Goal: Task Accomplishment & Management: Complete application form

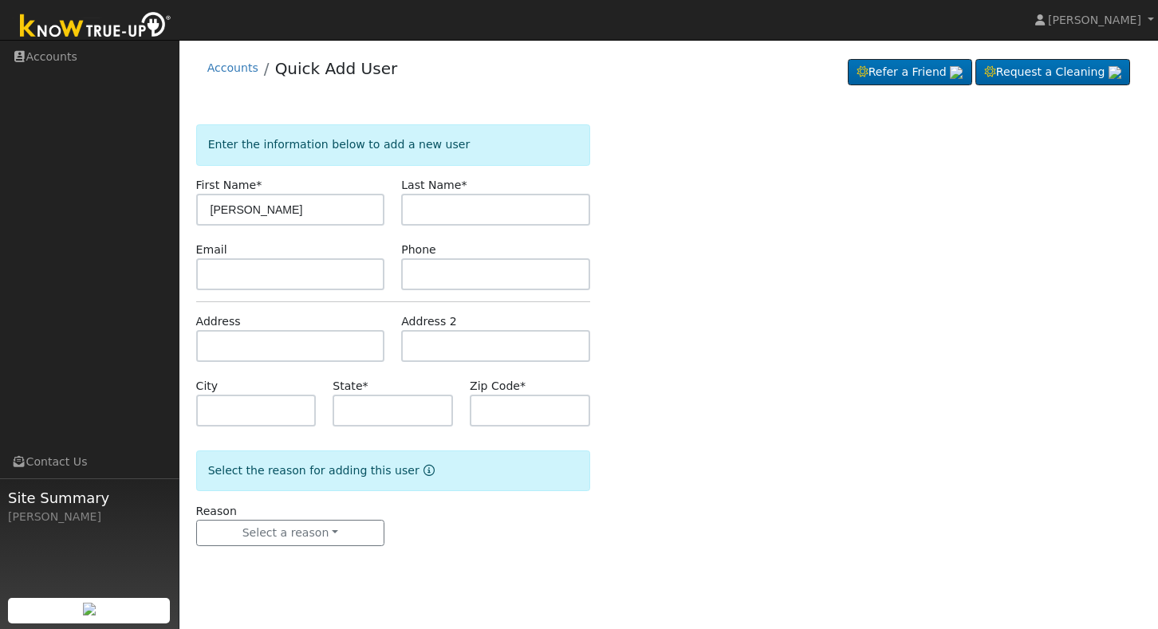
type input "[PERSON_NAME]"
type input "W"
click at [324, 208] on input "Mike" at bounding box center [290, 210] width 189 height 32
type input "M"
type input "Mike"
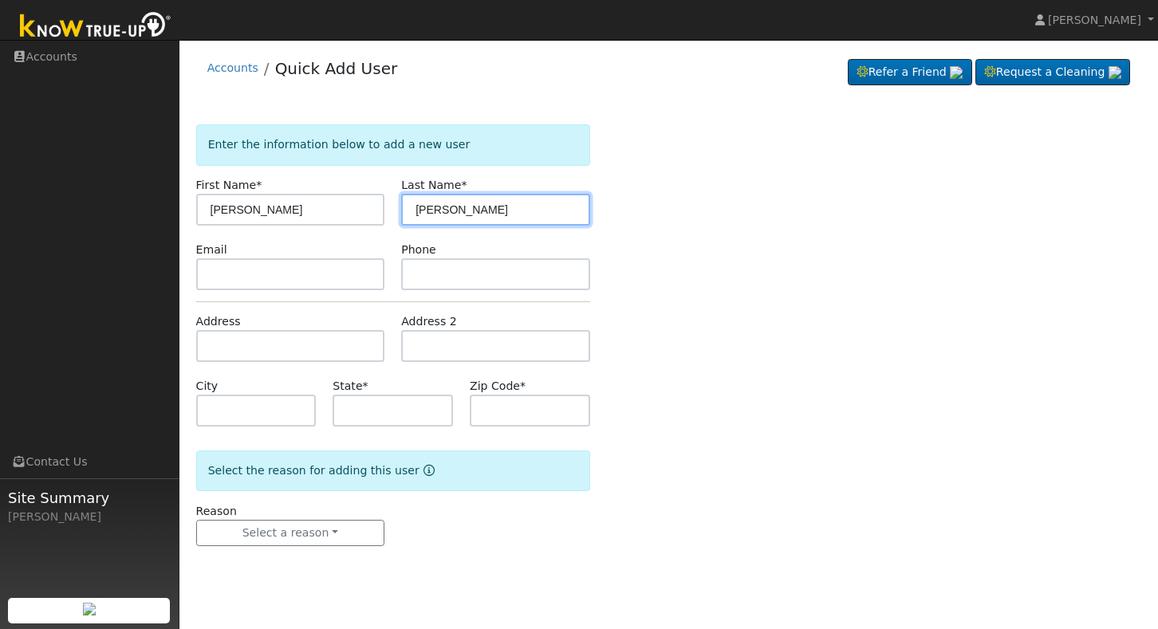
type input "Wilson"
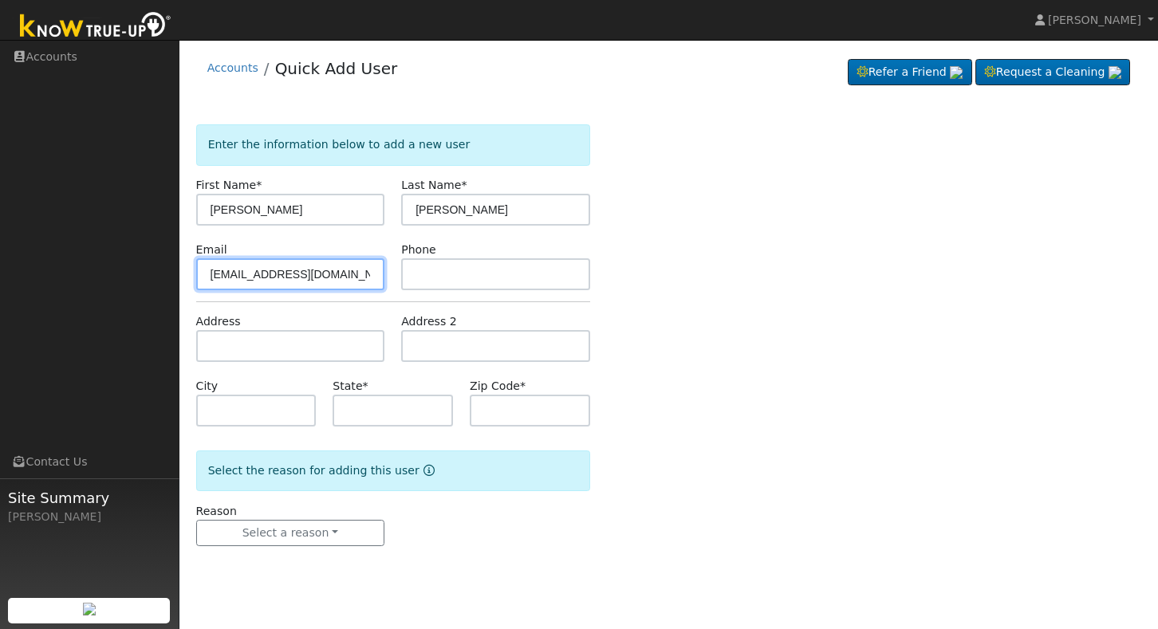
type input "mi2396@aol.com"
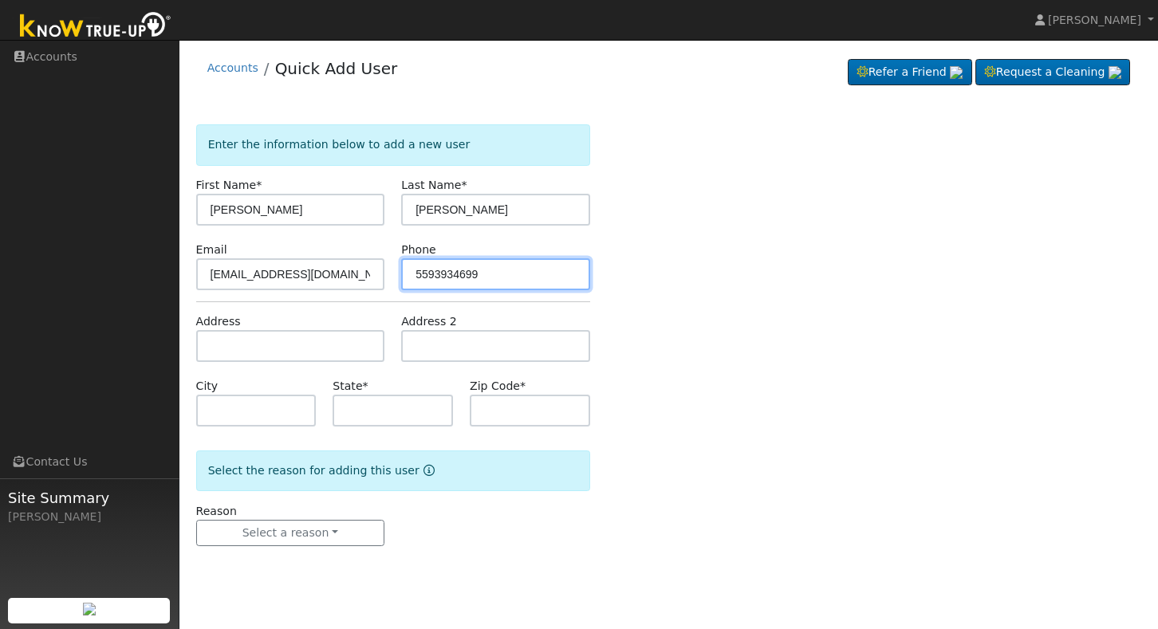
type input "5593934699"
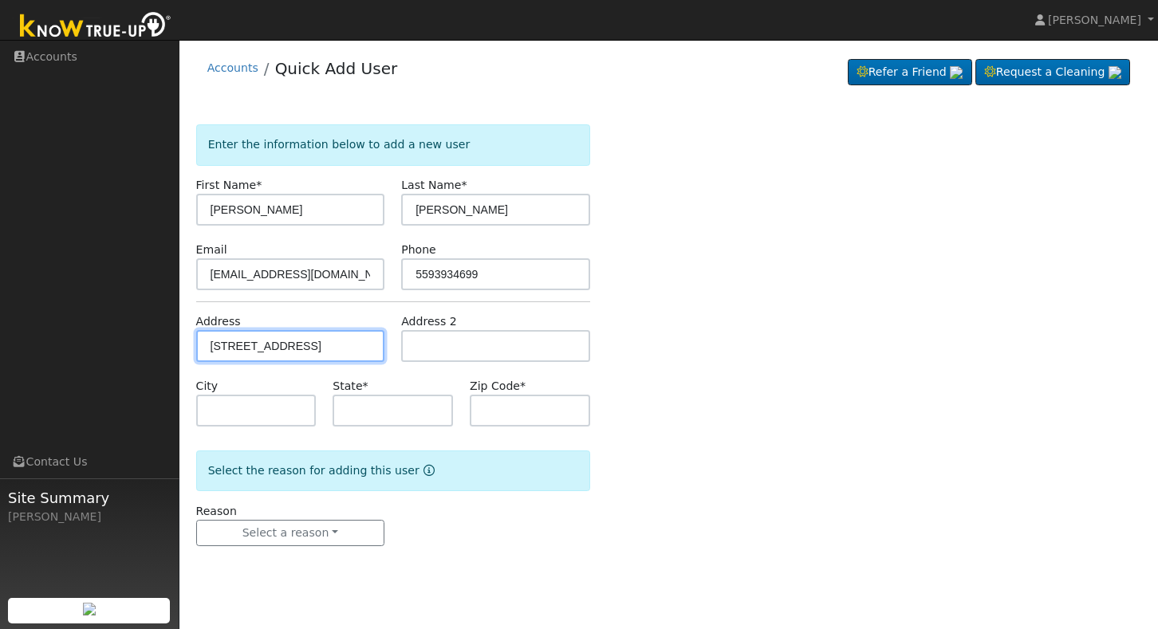
type input "40593 Road 64"
type input "Dinuba"
type input "CA"
type input "93618"
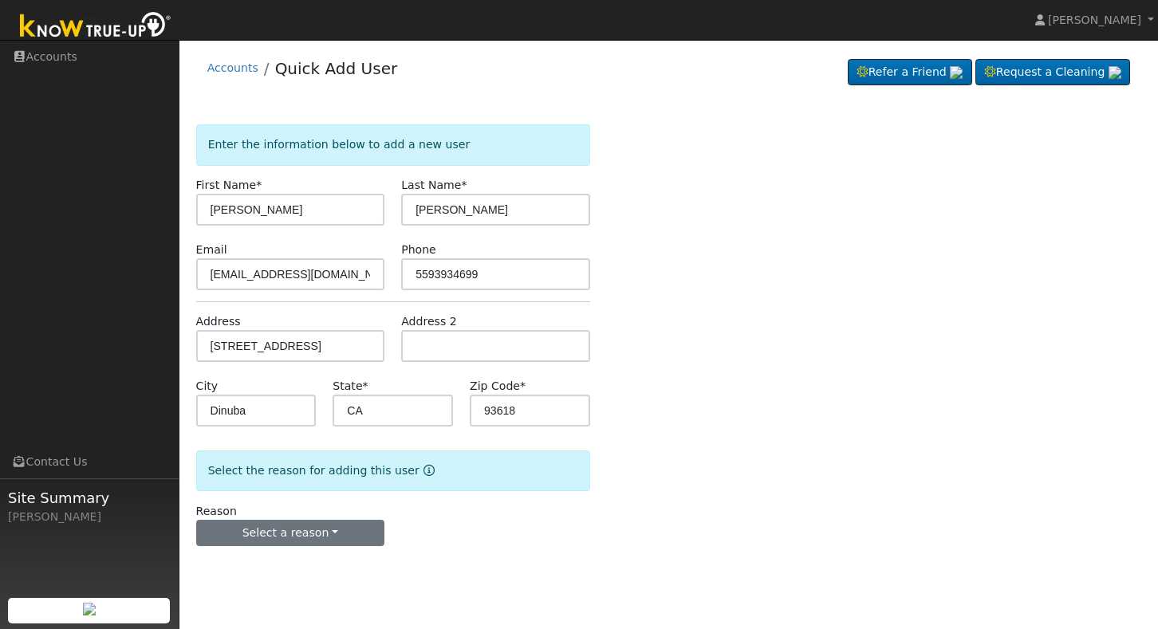
click at [324, 529] on button "Select a reason" at bounding box center [290, 533] width 189 height 27
click at [289, 568] on link "New lead" at bounding box center [285, 566] width 176 height 22
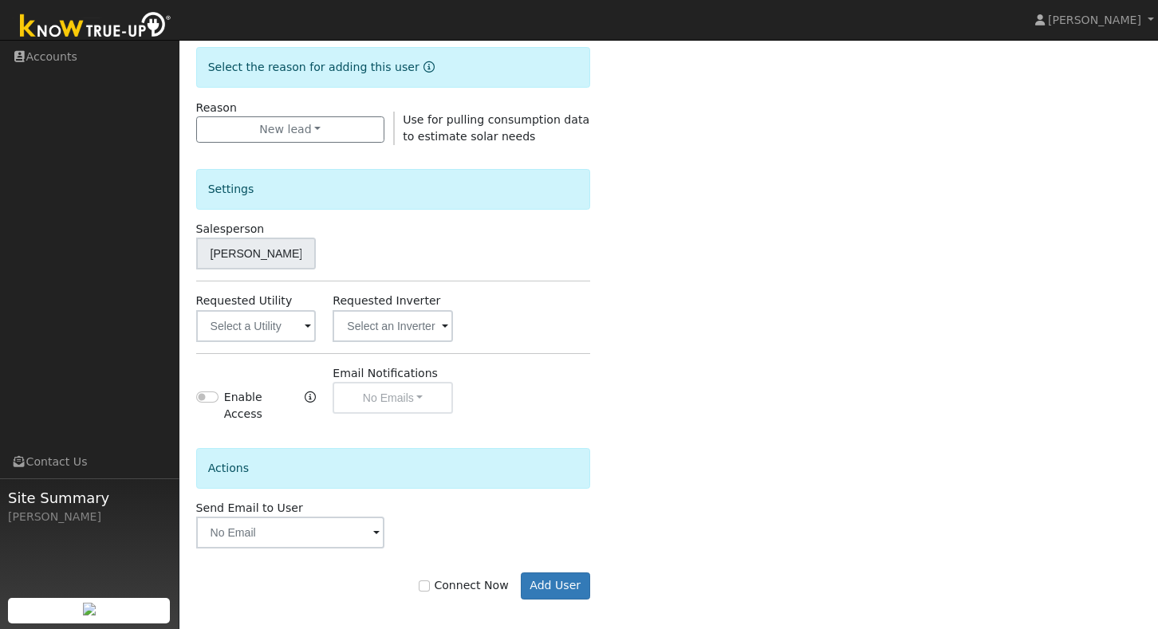
scroll to position [403, 0]
click at [285, 321] on input "text" at bounding box center [256, 327] width 120 height 32
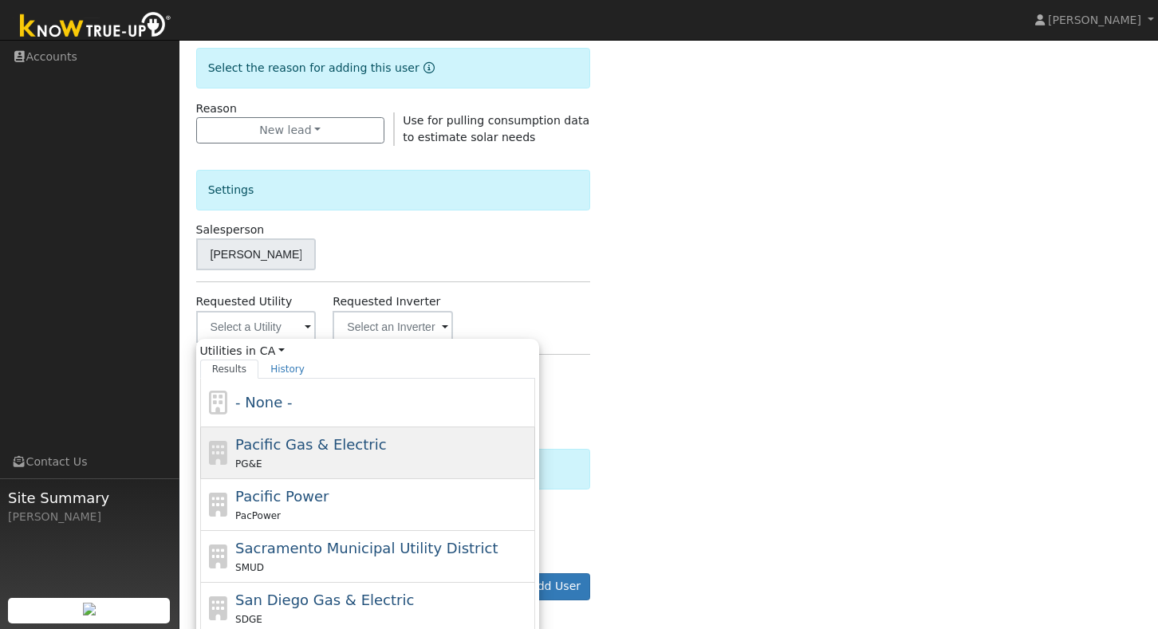
click at [316, 445] on span "Pacific Gas & Electric" at bounding box center [310, 444] width 151 height 17
type input "Pacific Gas & Electric"
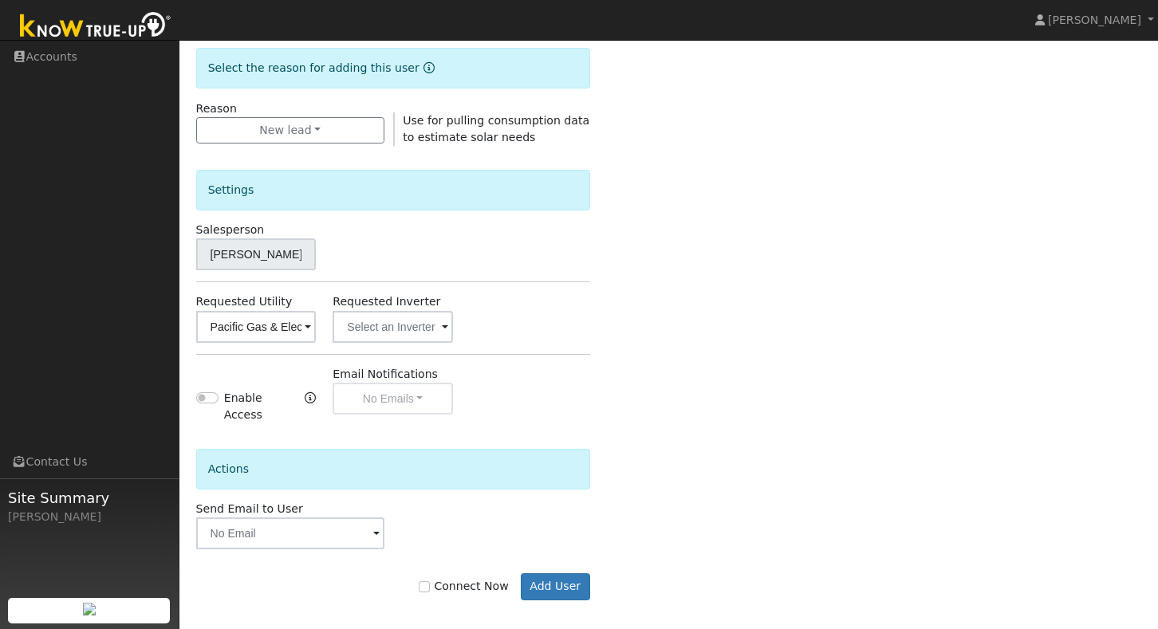
click at [427, 581] on input "Connect Now" at bounding box center [424, 586] width 11 height 11
checkbox input "true"
click at [566, 574] on button "Add User" at bounding box center [555, 586] width 69 height 27
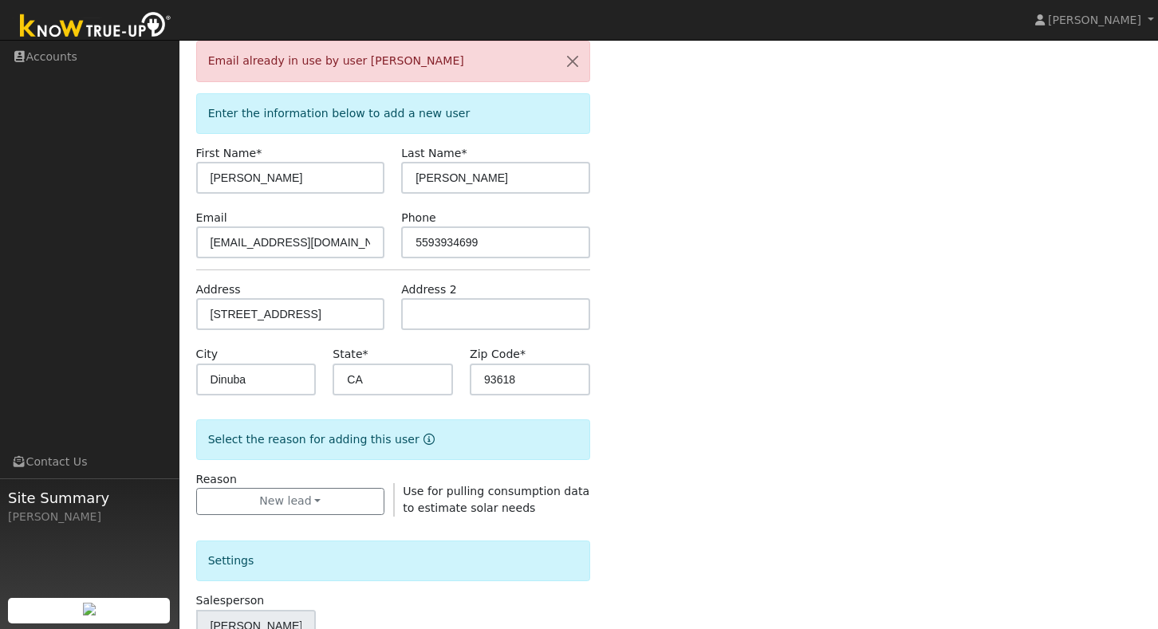
scroll to position [90, 0]
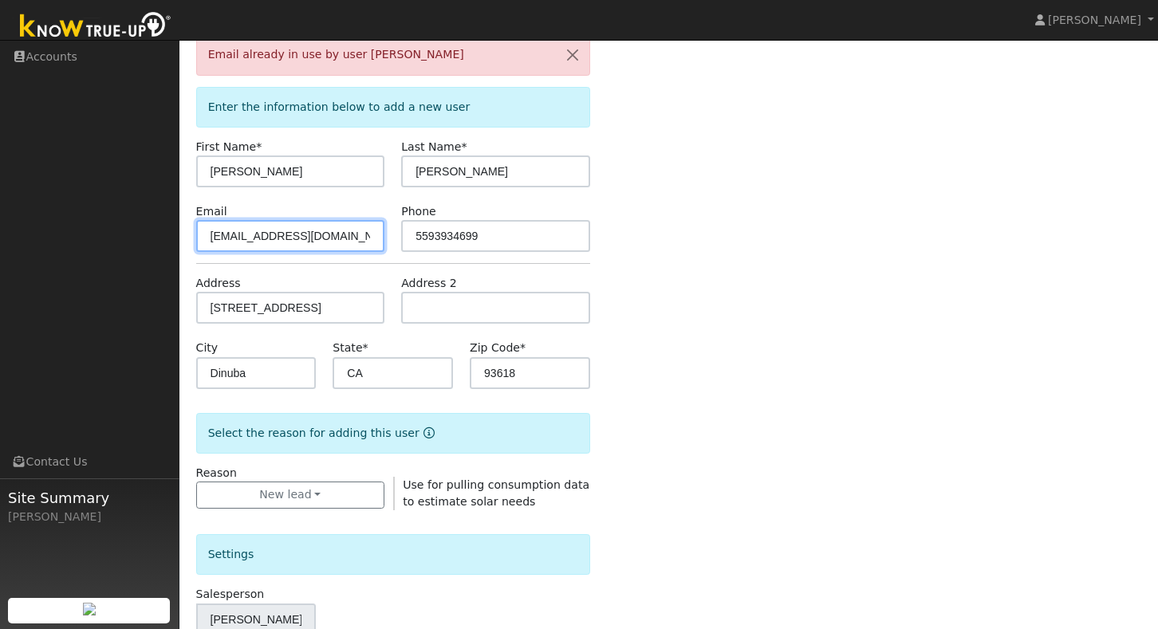
click at [327, 234] on input "[EMAIL_ADDRESS][DOMAIN_NAME]" at bounding box center [290, 236] width 189 height 32
type input "m"
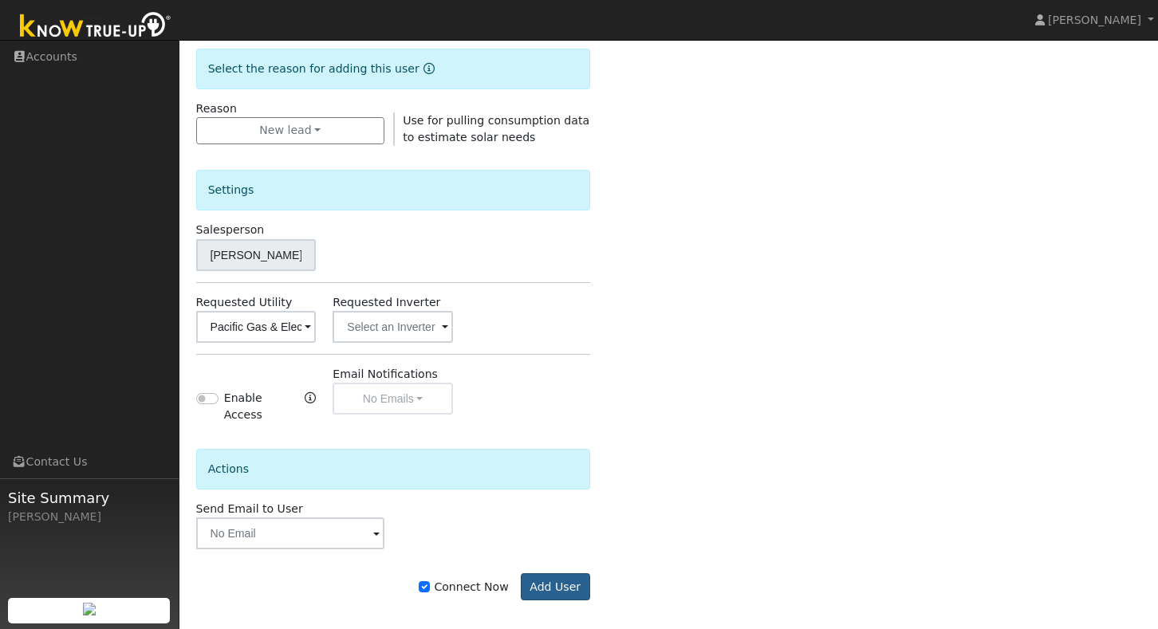
type input "[EMAIL_ADDRESS][DOMAIN_NAME]"
click at [585, 576] on button "Add User" at bounding box center [555, 586] width 69 height 27
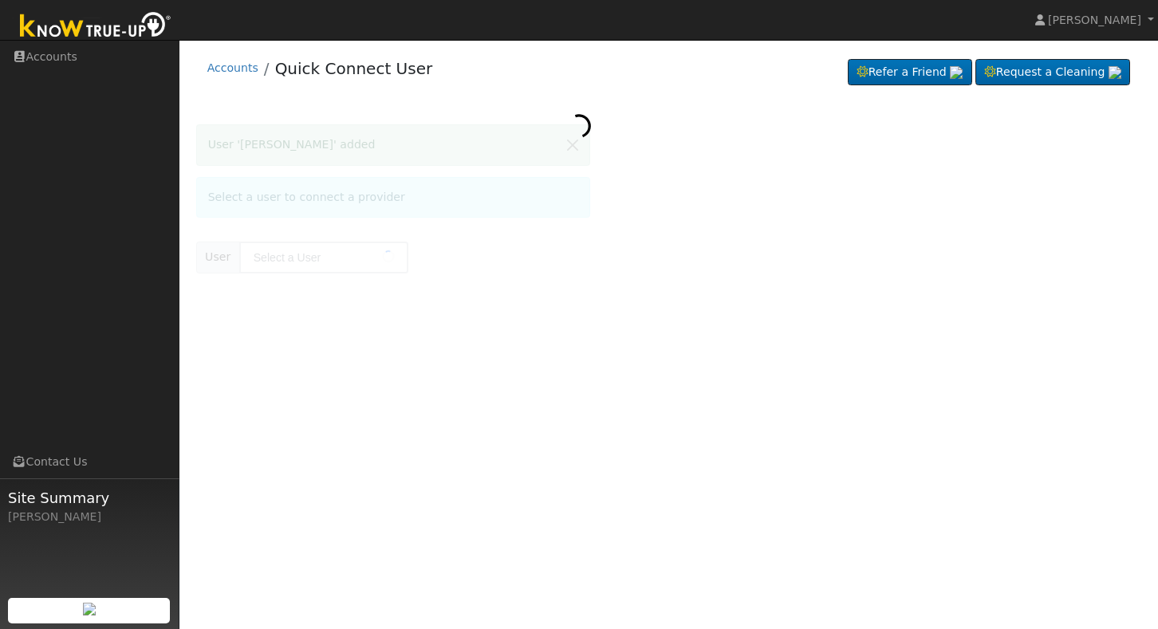
type input "[PERSON_NAME]"
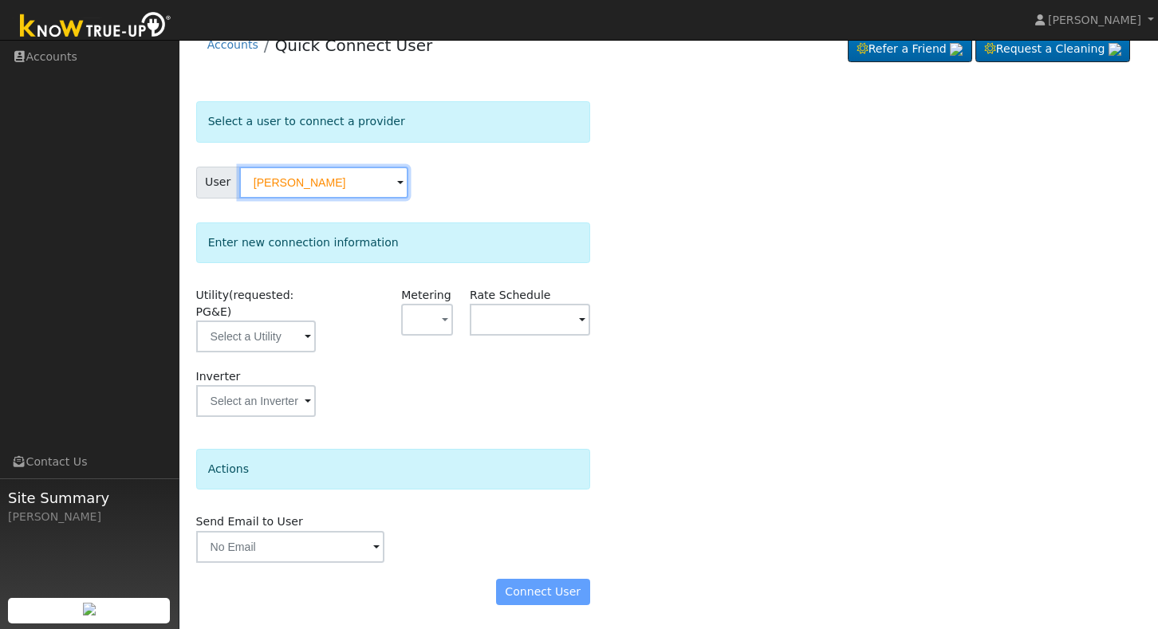
scroll to position [22, 0]
click at [305, 342] on span at bounding box center [308, 338] width 6 height 18
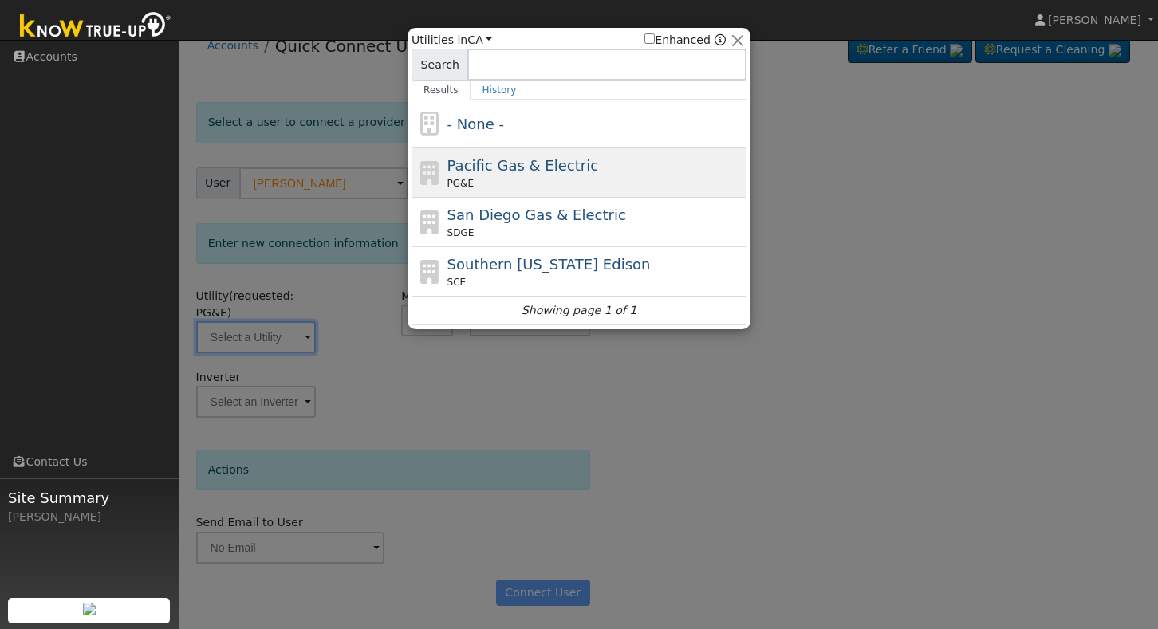
click at [564, 183] on div "PG&E" at bounding box center [595, 183] width 296 height 14
type input "PG&E"
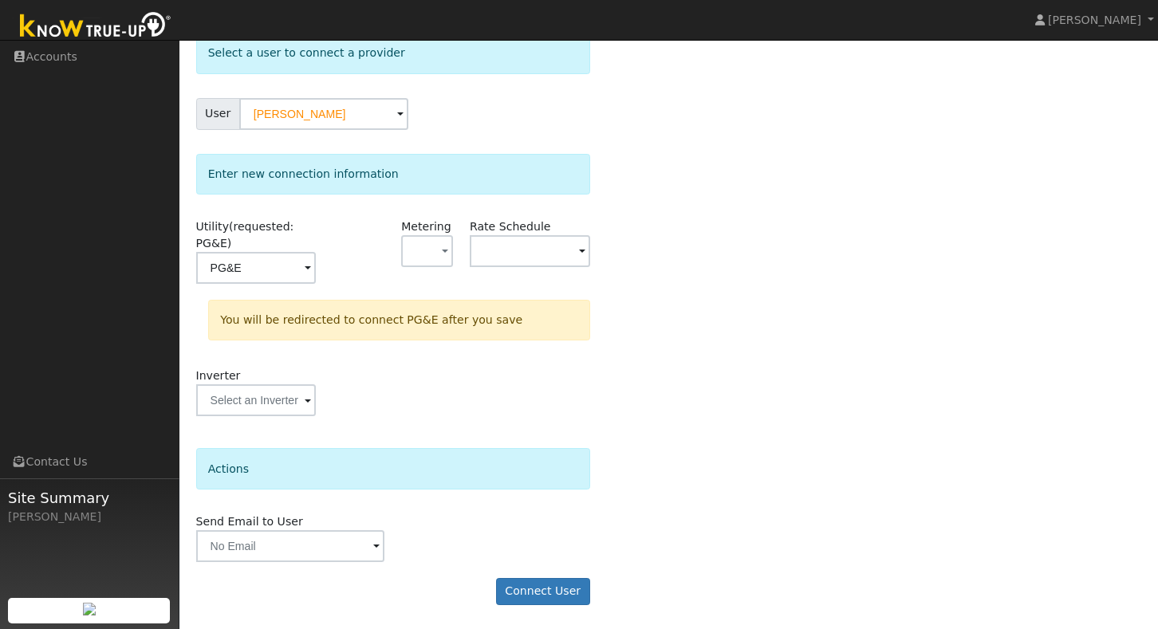
scroll to position [90, 0]
click at [436, 250] on button "button" at bounding box center [427, 253] width 52 height 32
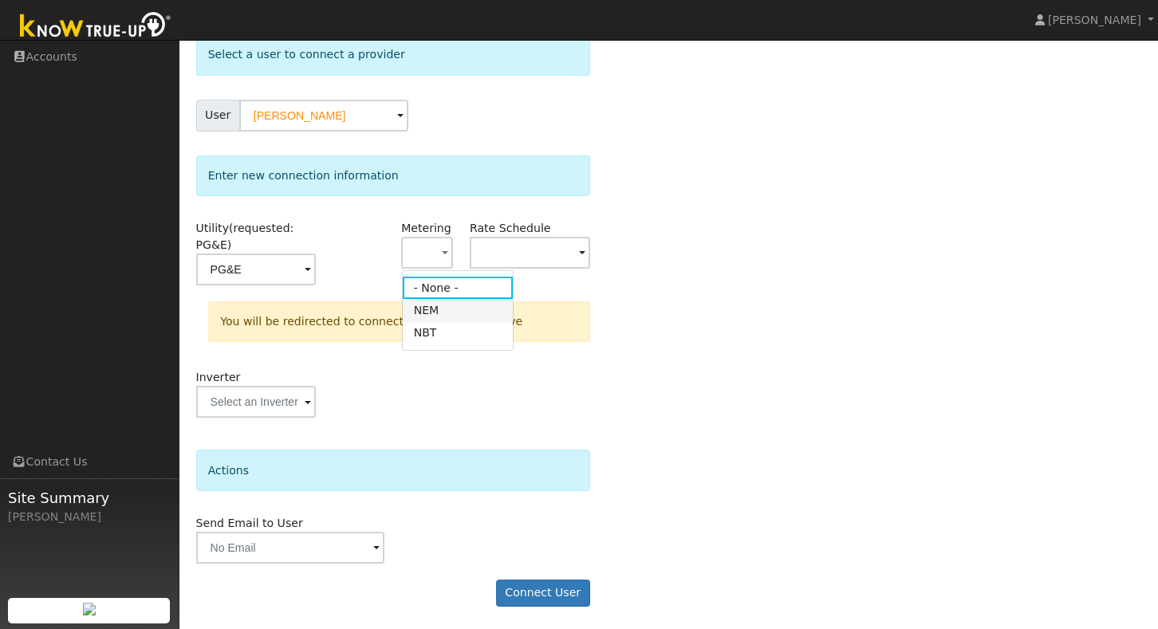
click at [434, 316] on link "NEM" at bounding box center [458, 310] width 111 height 22
click at [311, 261] on span at bounding box center [308, 270] width 6 height 18
click at [635, 282] on div "Select a user to connect a provider User Mike Wilson Account Default Account De…" at bounding box center [668, 328] width 945 height 588
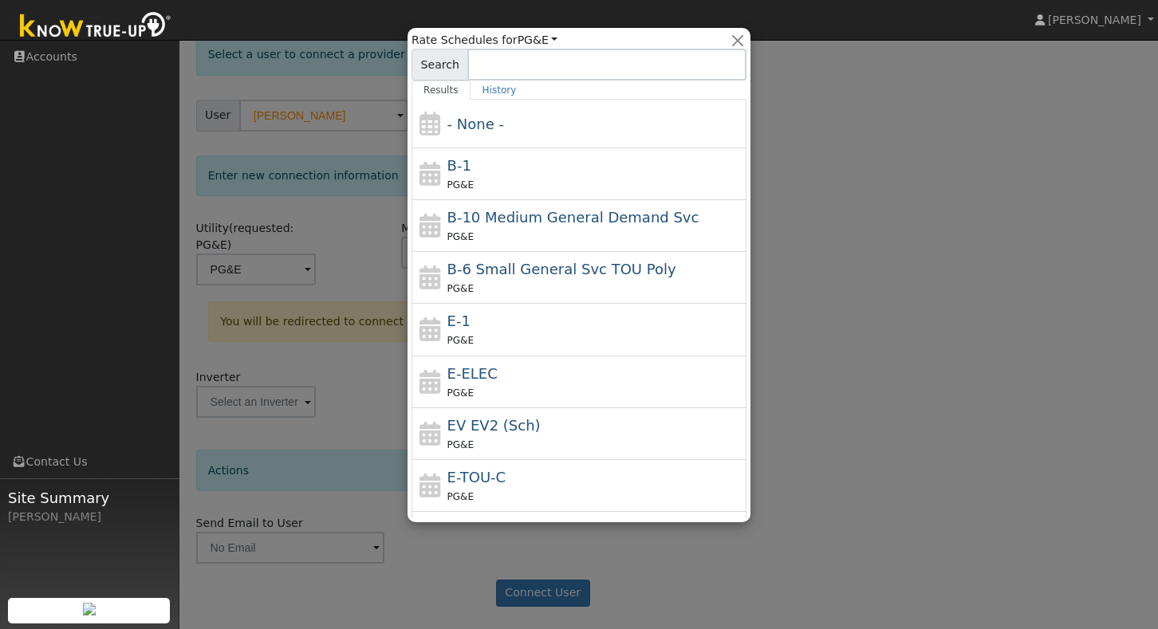
click at [793, 285] on div at bounding box center [579, 314] width 1158 height 629
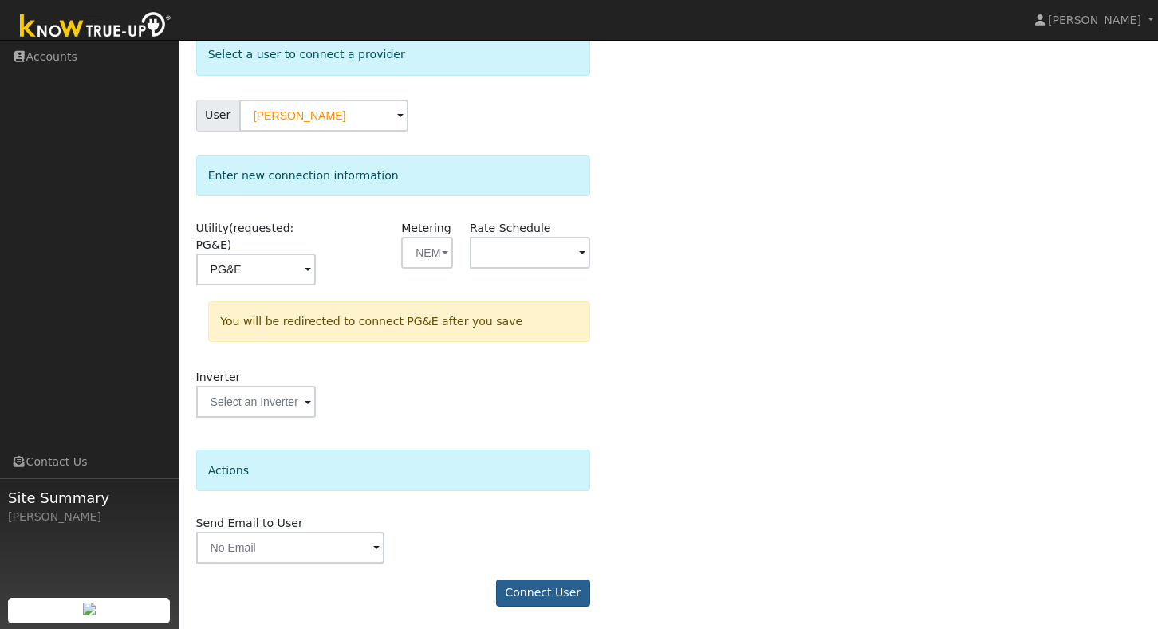
click at [529, 587] on button "Connect User" at bounding box center [543, 593] width 94 height 27
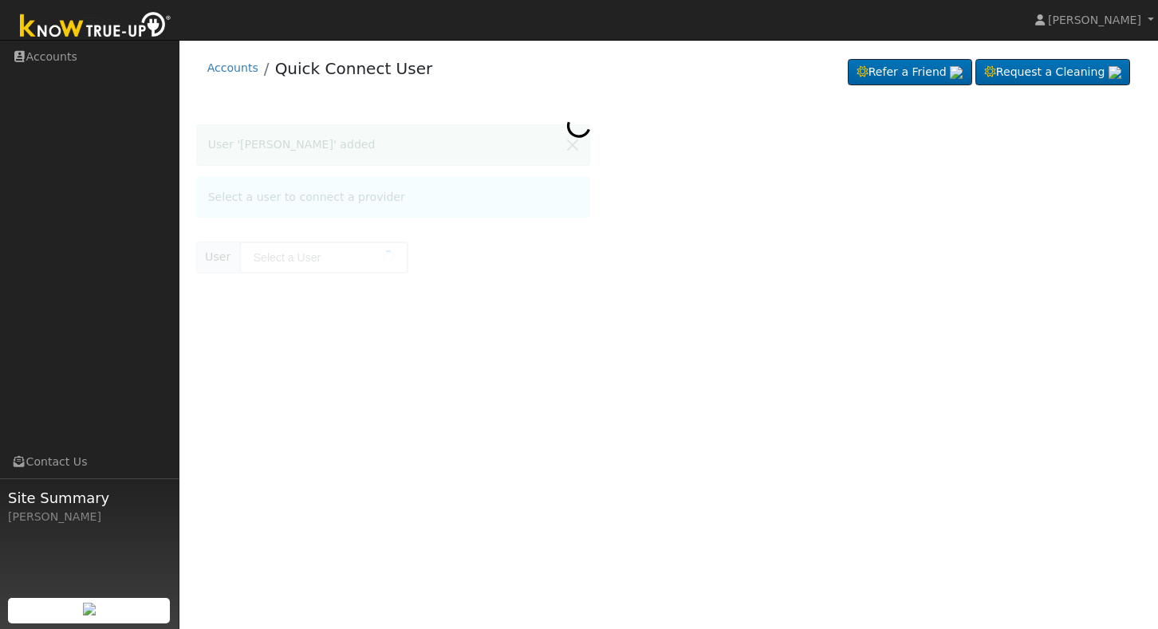
type input "[PERSON_NAME]"
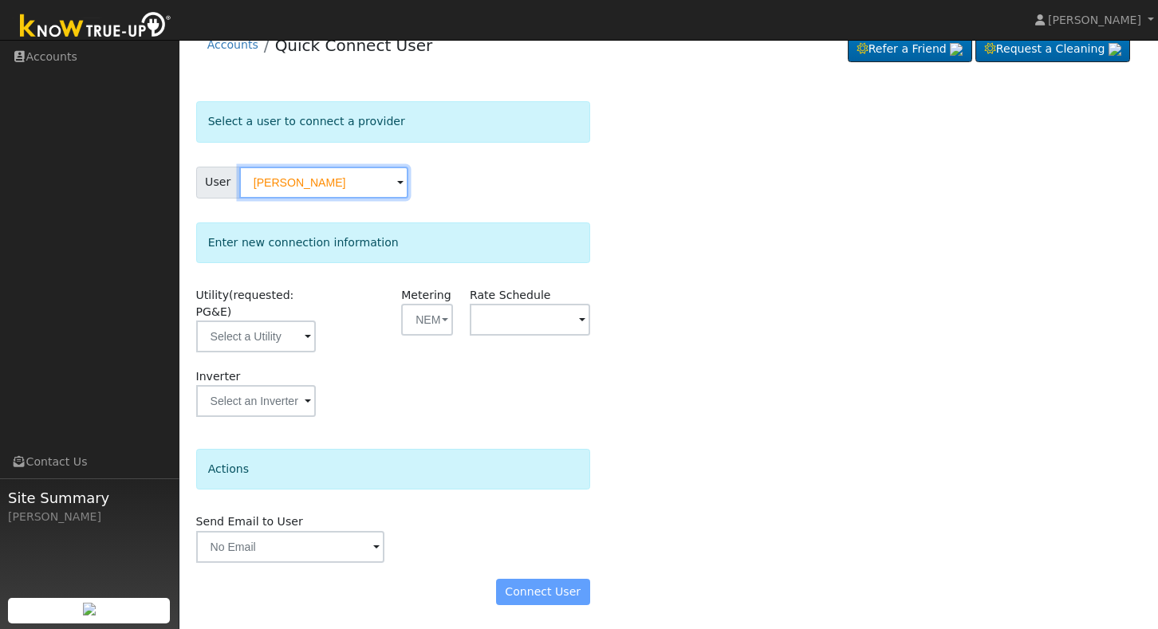
scroll to position [22, 0]
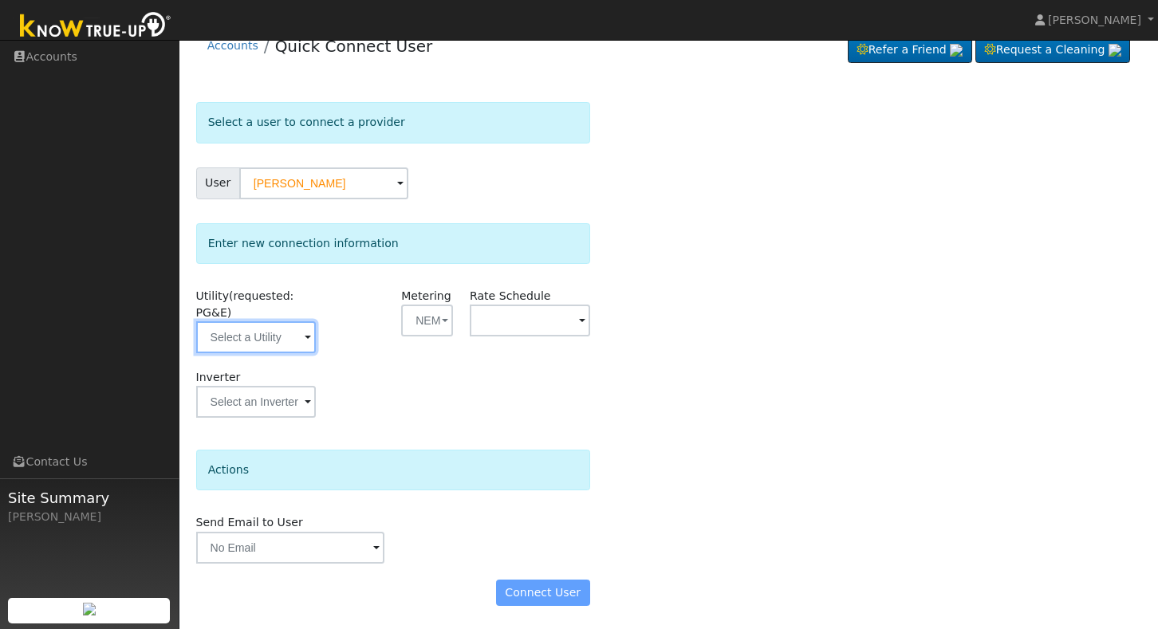
click at [273, 337] on input "text" at bounding box center [256, 337] width 120 height 32
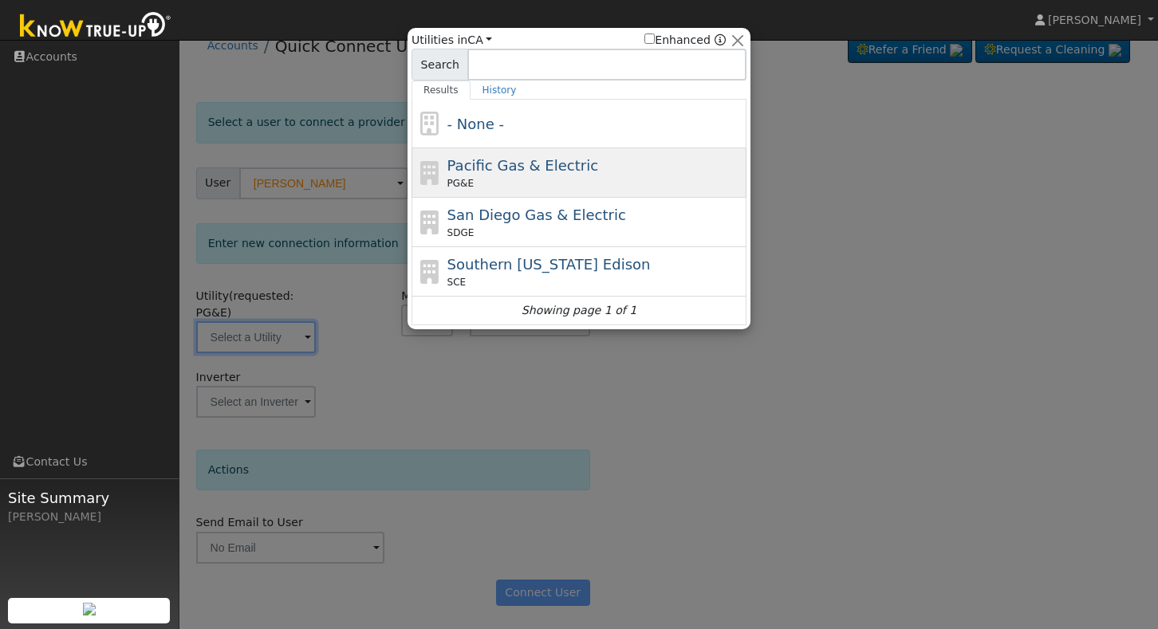
click at [547, 162] on span "Pacific Gas & Electric" at bounding box center [522, 165] width 151 height 17
type input "PG&E"
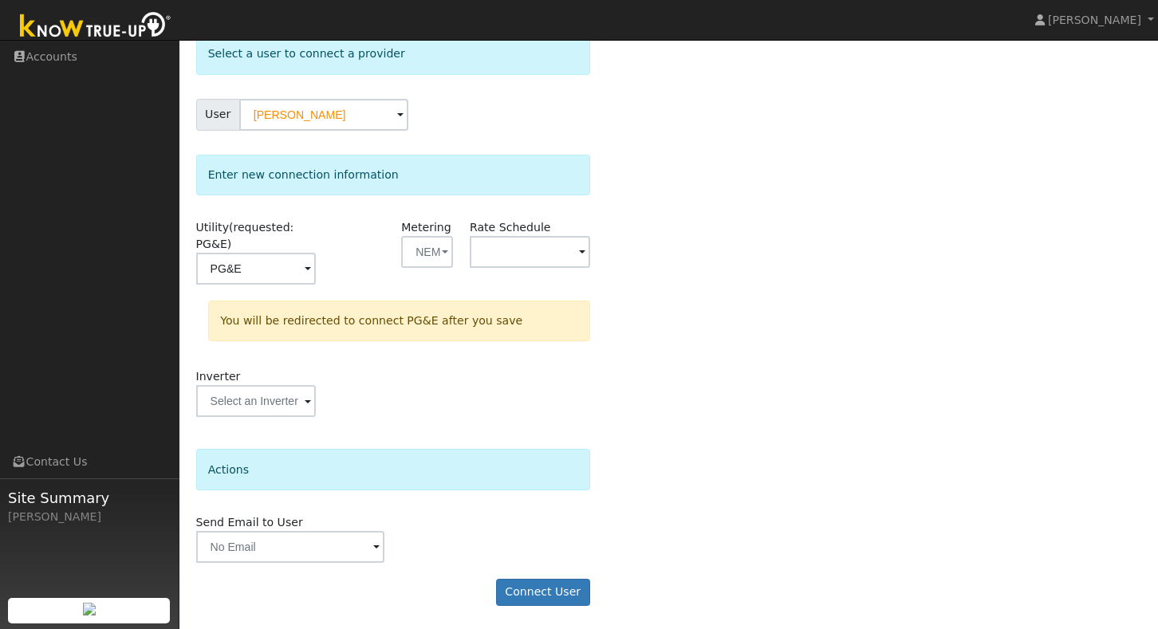
scroll to position [90, 0]
click at [544, 588] on button "Connect User" at bounding box center [543, 593] width 94 height 27
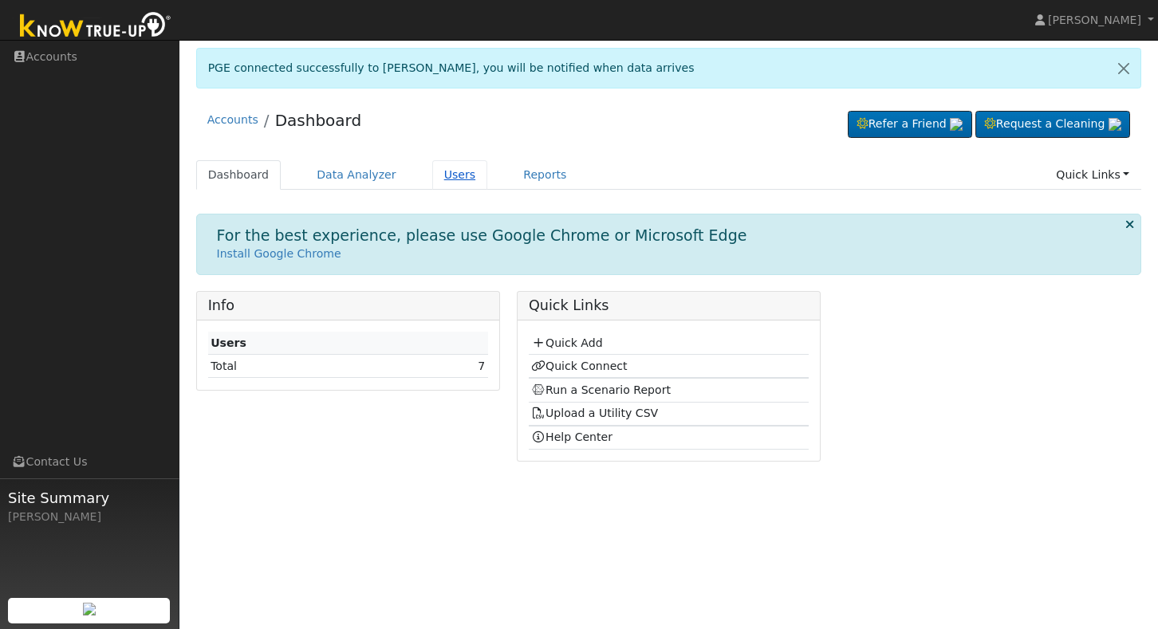
click at [438, 176] on link "Users" at bounding box center [460, 174] width 56 height 29
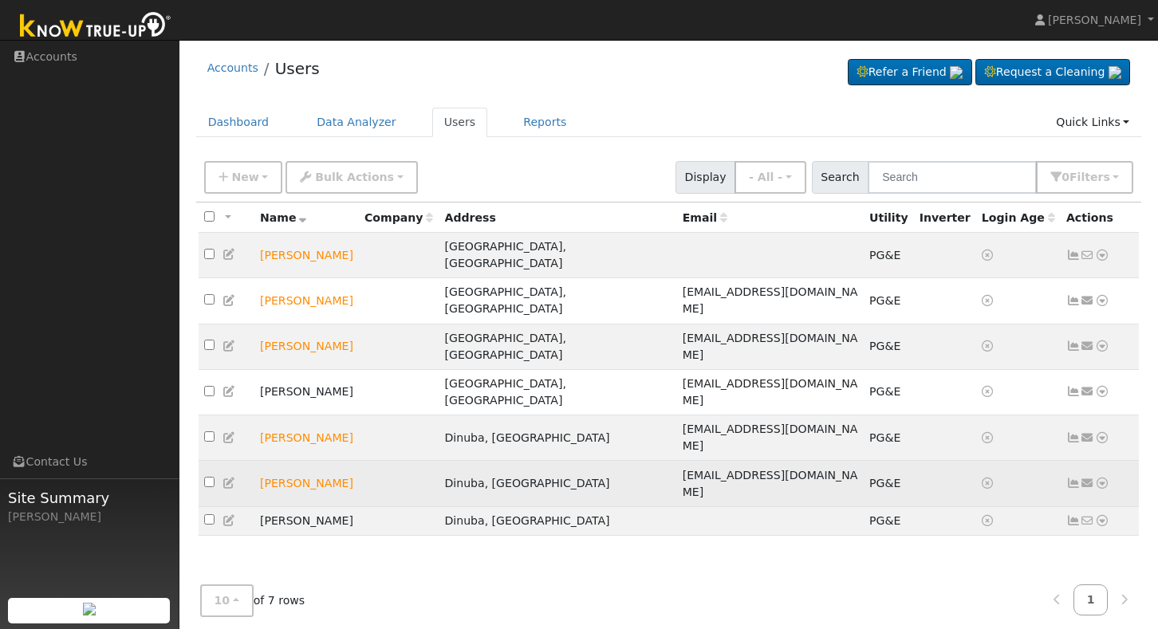
click at [359, 461] on td "[PERSON_NAME]" at bounding box center [306, 483] width 104 height 45
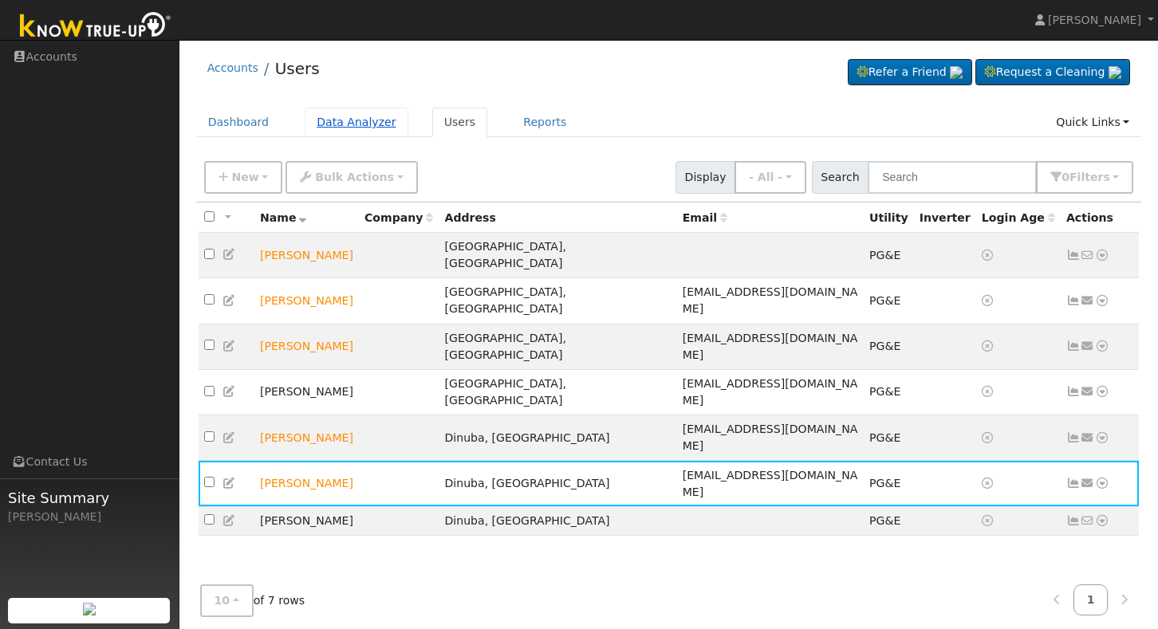
click at [354, 119] on link "Data Analyzer" at bounding box center [357, 122] width 104 height 29
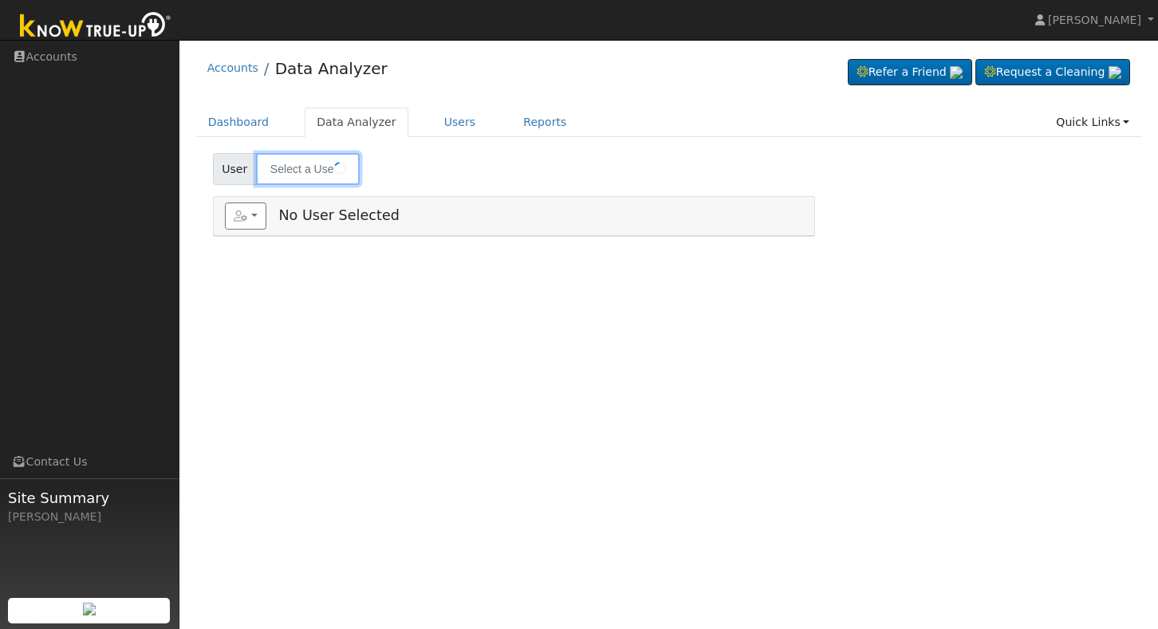
type input "[PERSON_NAME]"
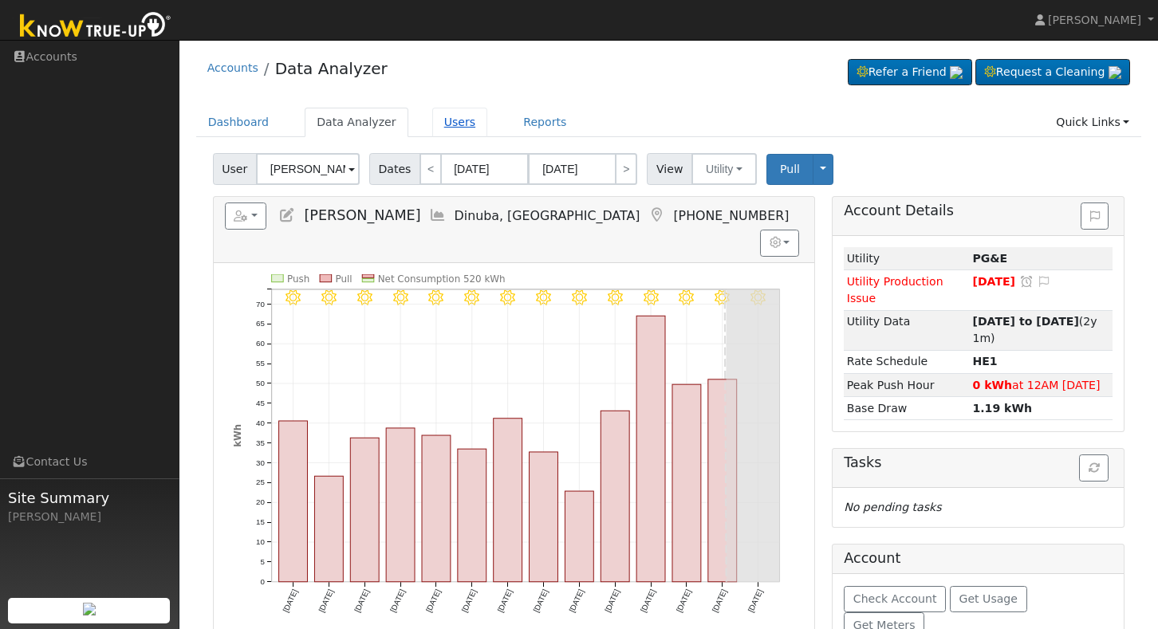
click at [459, 120] on link "Users" at bounding box center [460, 122] width 56 height 29
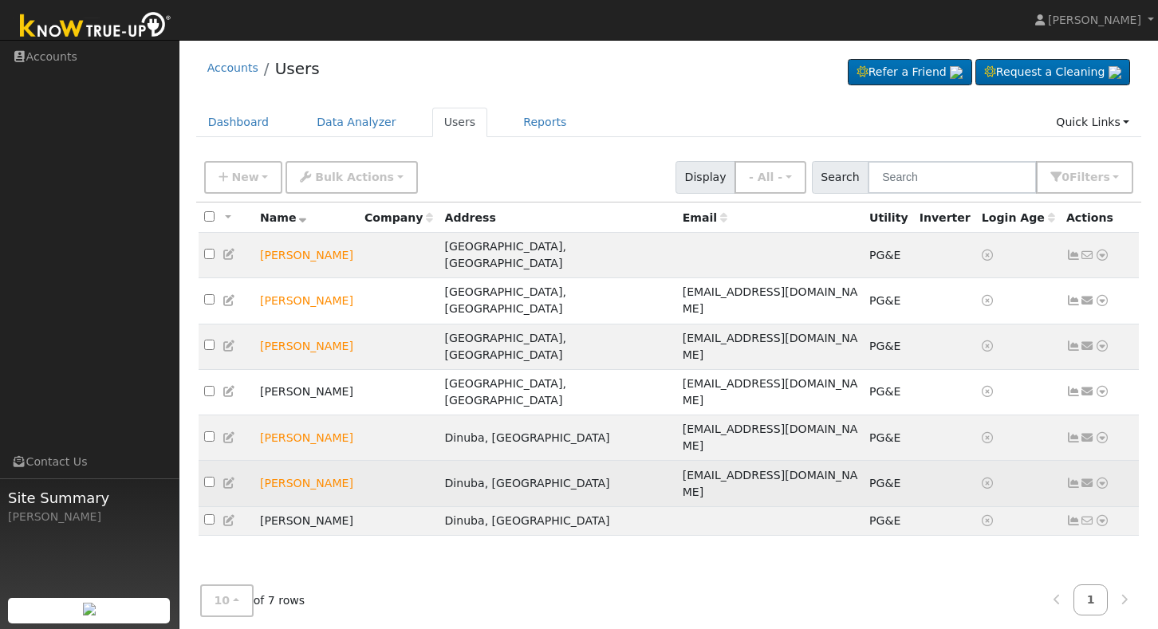
click at [439, 461] on td at bounding box center [399, 483] width 81 height 45
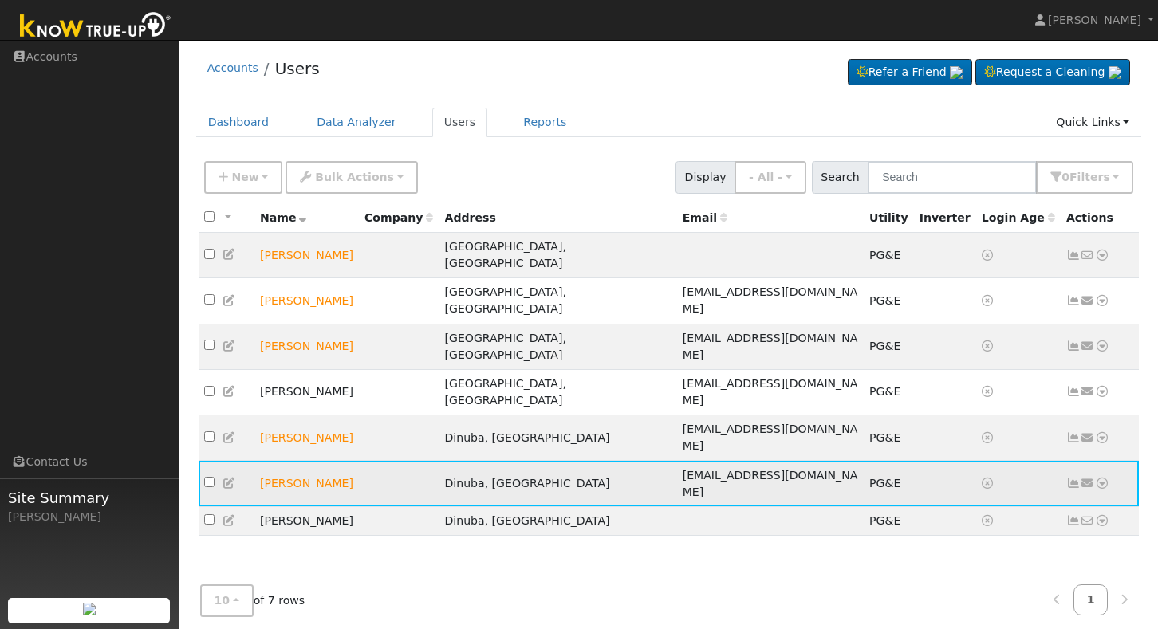
click at [439, 461] on td at bounding box center [399, 483] width 81 height 45
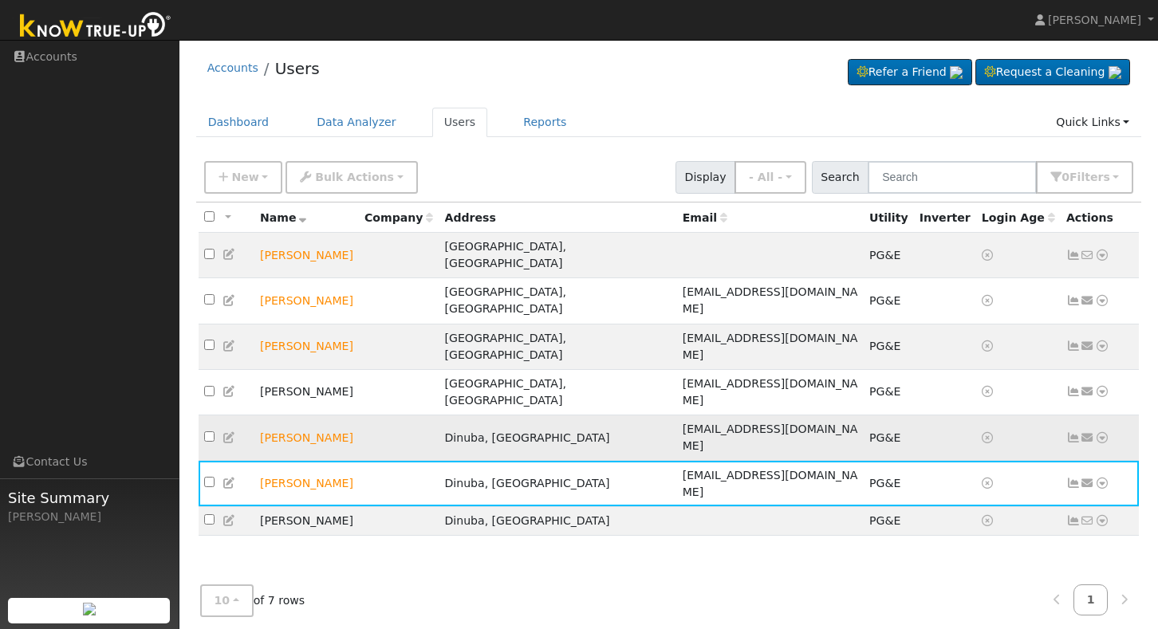
click at [439, 415] on td at bounding box center [399, 437] width 81 height 45
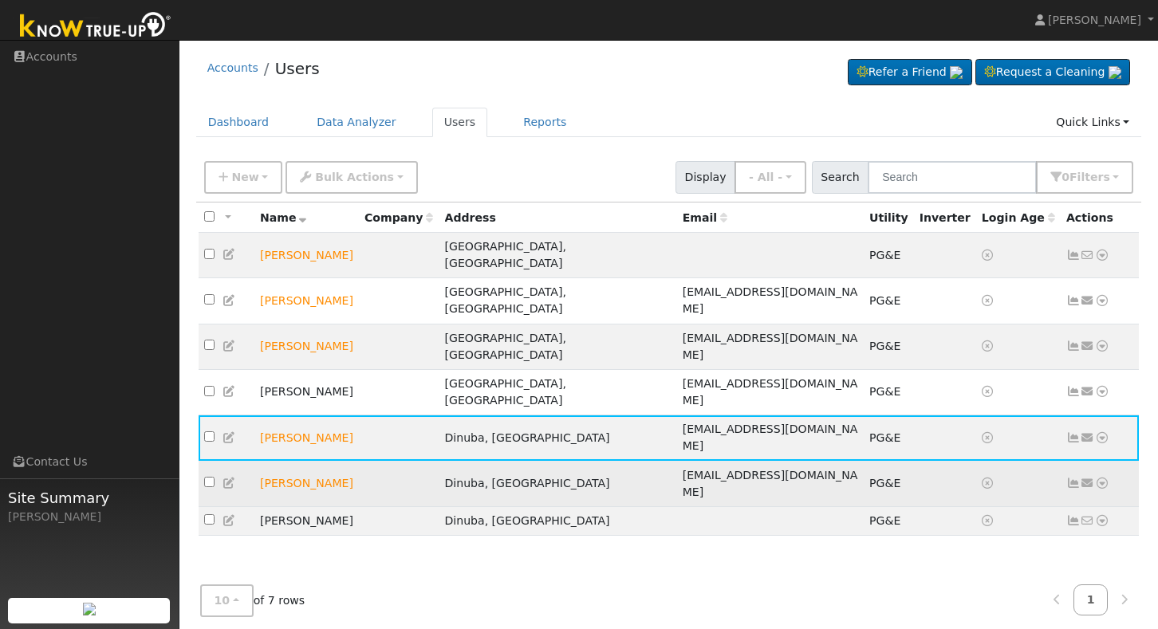
click at [439, 461] on td at bounding box center [399, 483] width 81 height 45
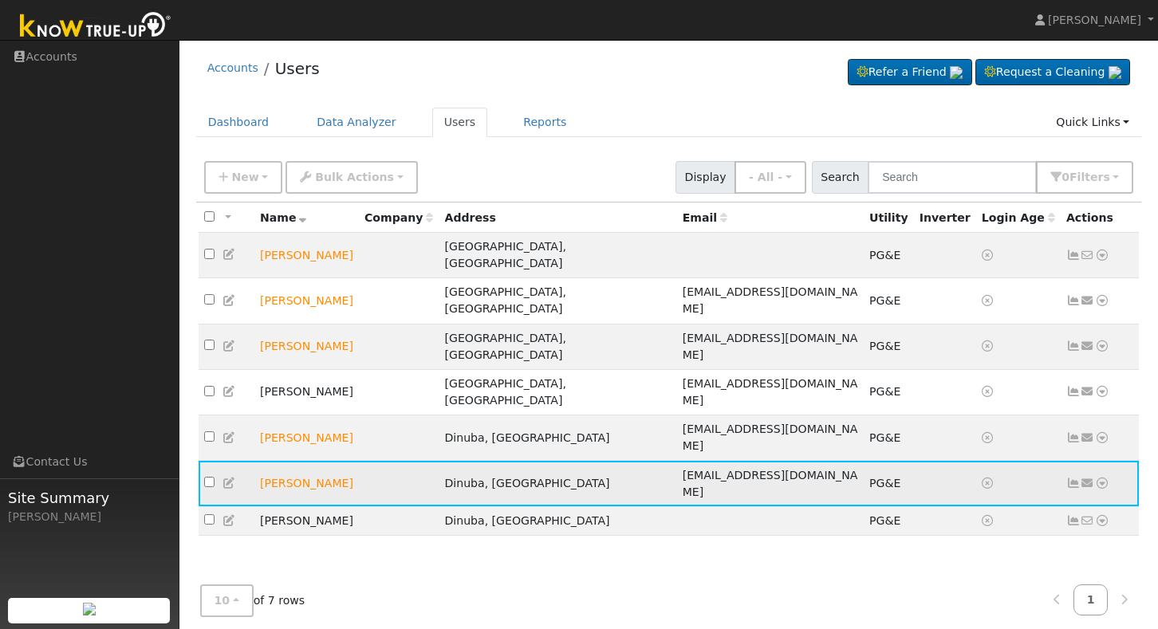
click at [303, 461] on td "Mike Wilson" at bounding box center [306, 483] width 104 height 45
click at [303, 461] on td "[PERSON_NAME]" at bounding box center [306, 483] width 104 height 45
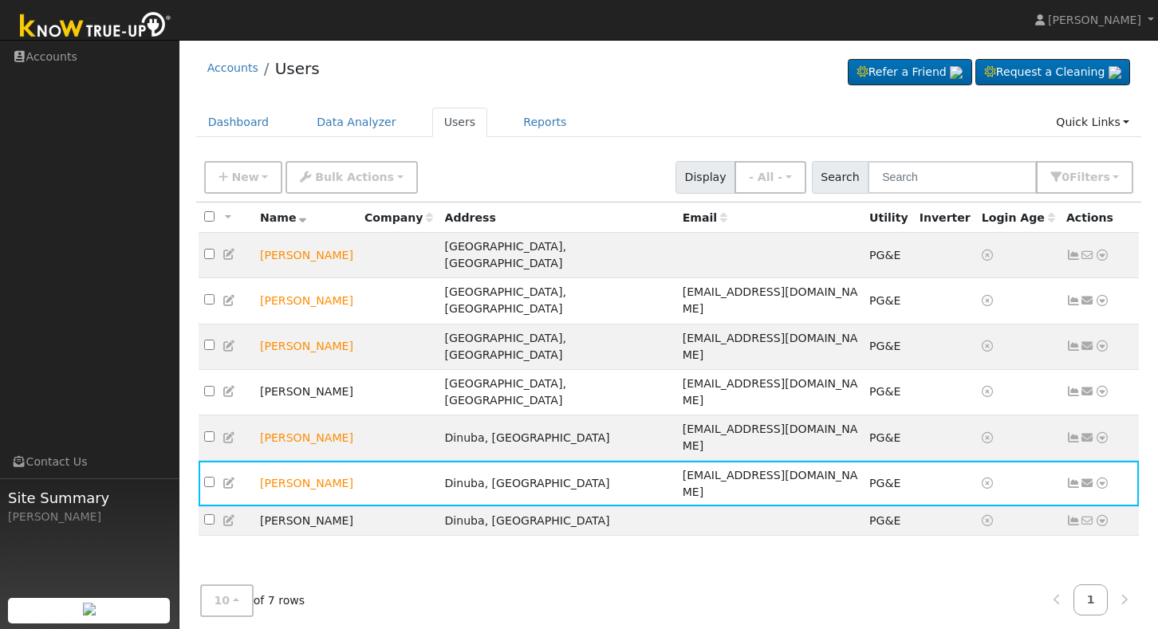
click at [426, 177] on div "New Quick Add Quick Connect Quick Convert Lead Bulk Actions Send Email Disconne…" at bounding box center [668, 174] width 935 height 38
click at [367, 124] on link "Data Analyzer" at bounding box center [357, 122] width 104 height 29
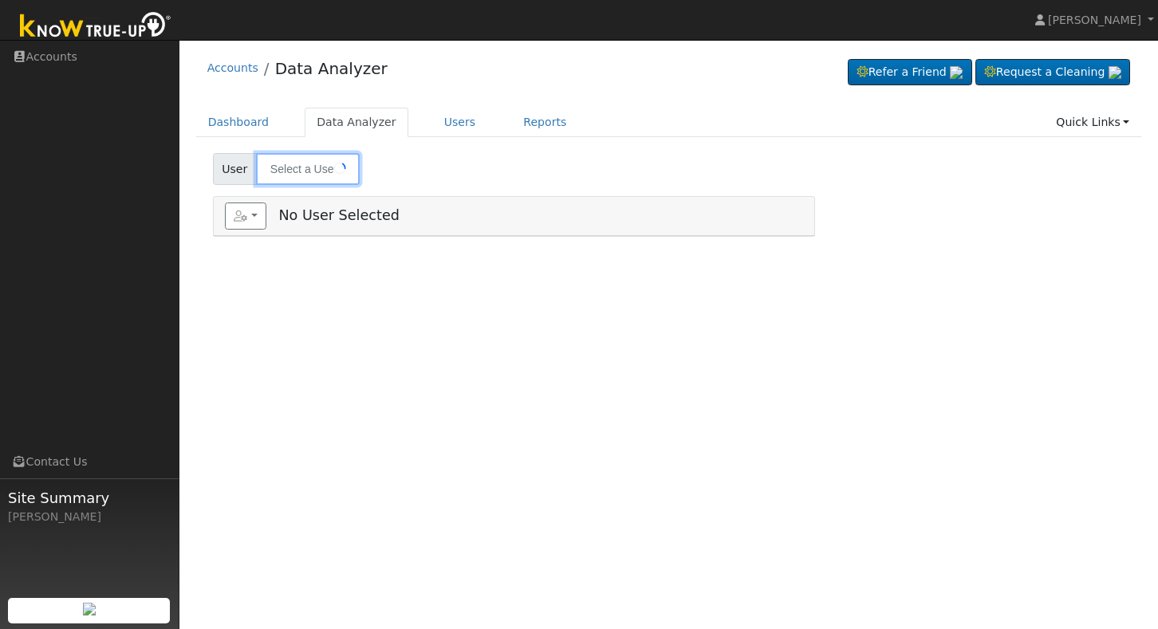
type input "[PERSON_NAME]"
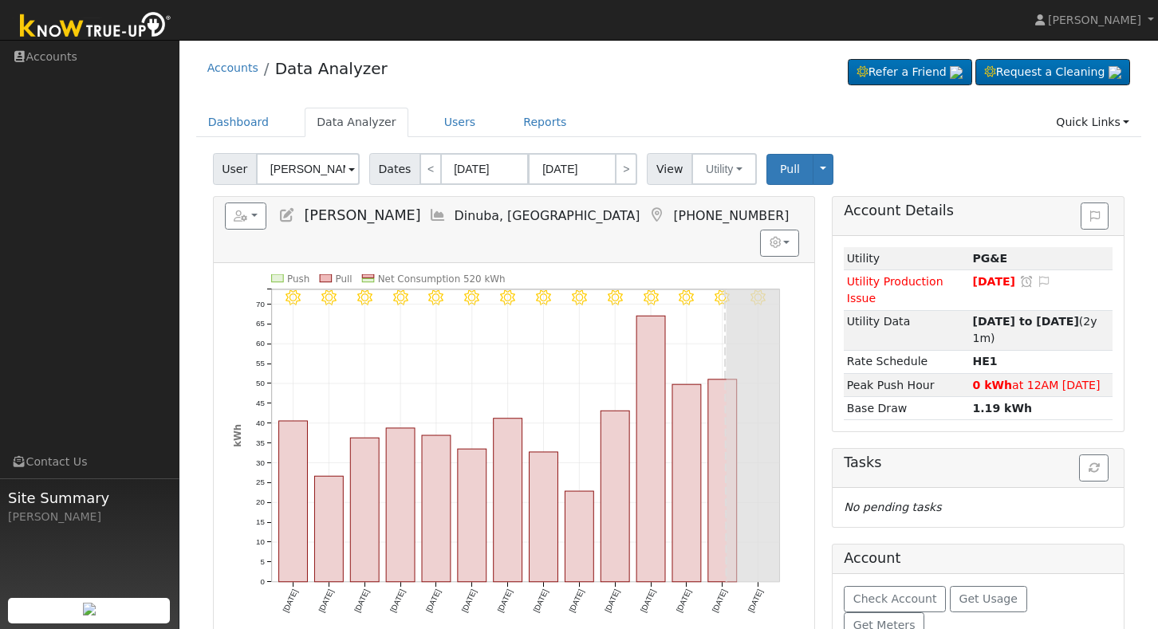
click at [352, 171] on span at bounding box center [351, 170] width 6 height 18
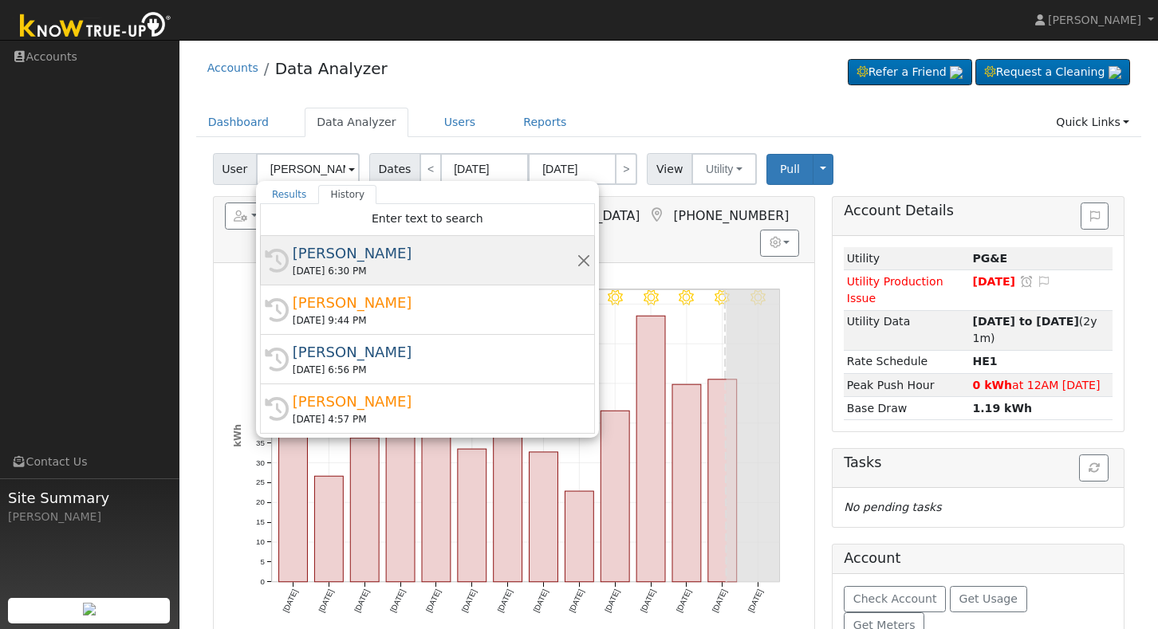
click at [362, 261] on div "[PERSON_NAME]" at bounding box center [435, 253] width 284 height 22
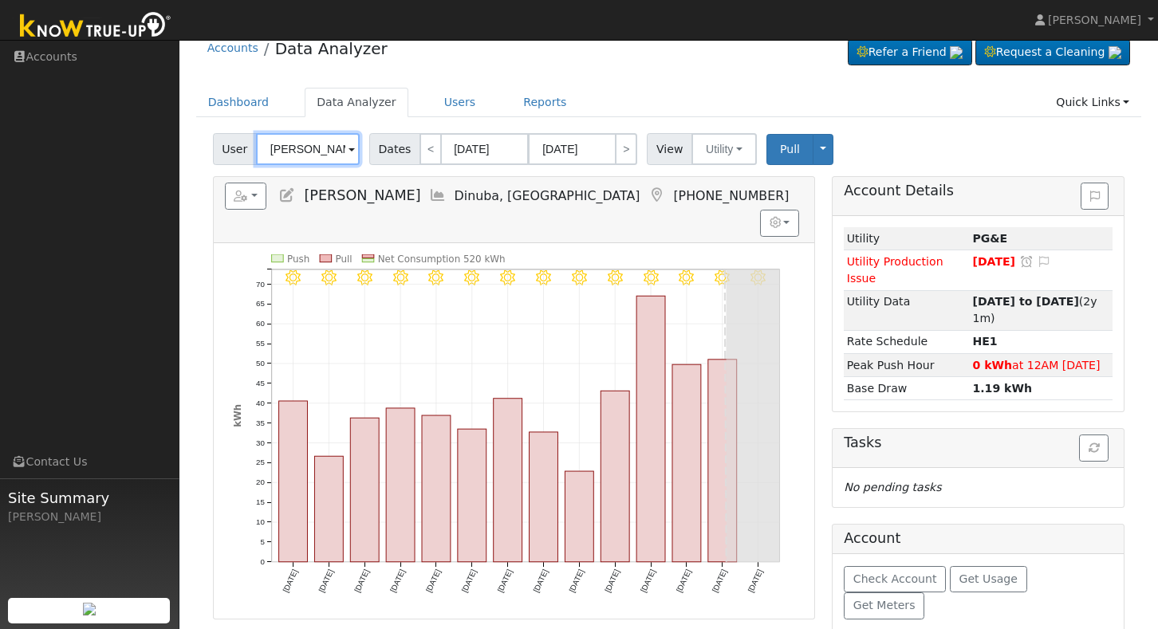
scroll to position [19, 0]
click at [255, 103] on link "Dashboard" at bounding box center [238, 102] width 85 height 29
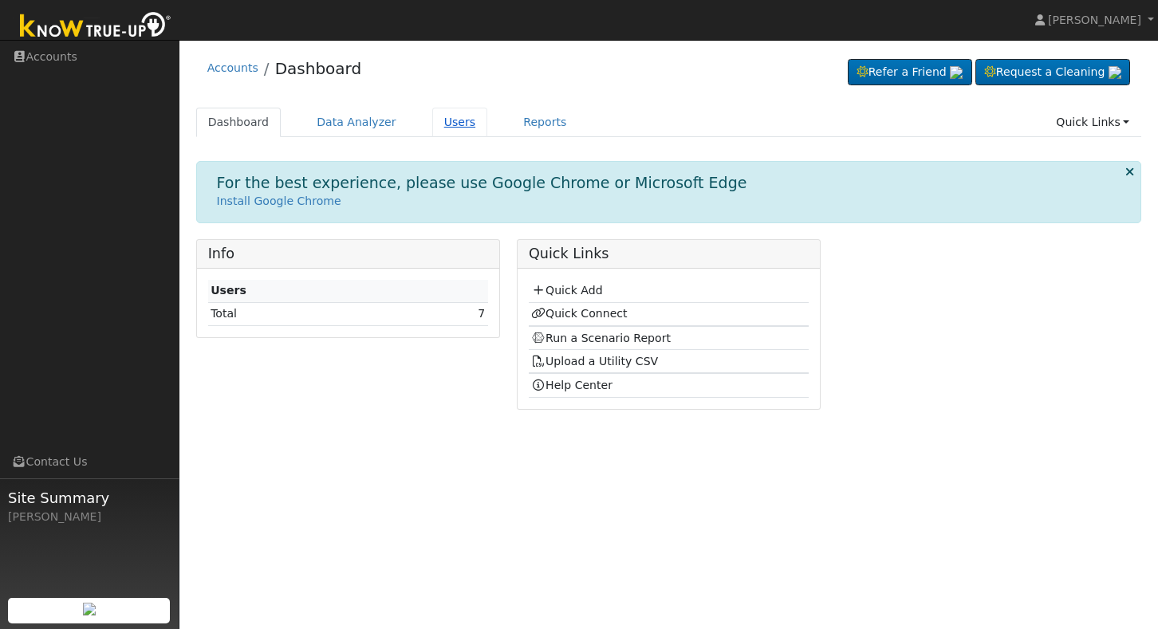
click at [450, 125] on link "Users" at bounding box center [460, 122] width 56 height 29
